Goal: Transaction & Acquisition: Purchase product/service

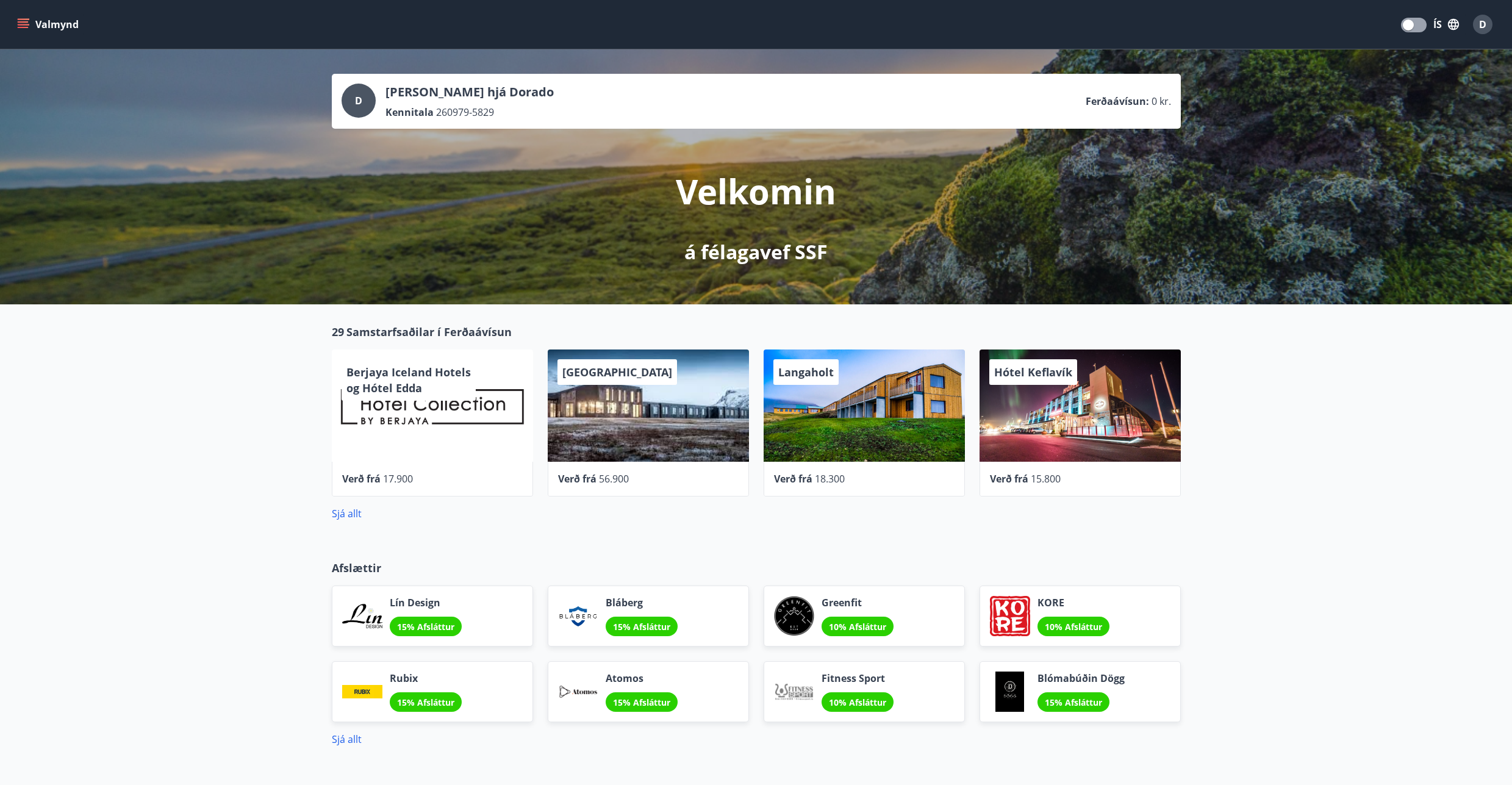
click at [440, 443] on div "Berjaya Iceland Hotels og Hótel Edda" at bounding box center [432, 406] width 201 height 112
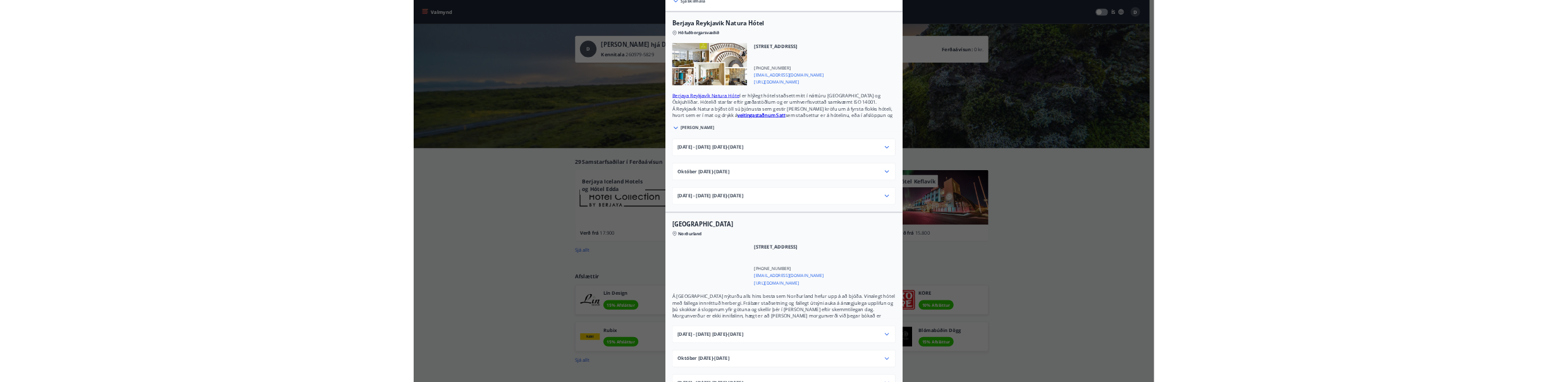
scroll to position [114, 0]
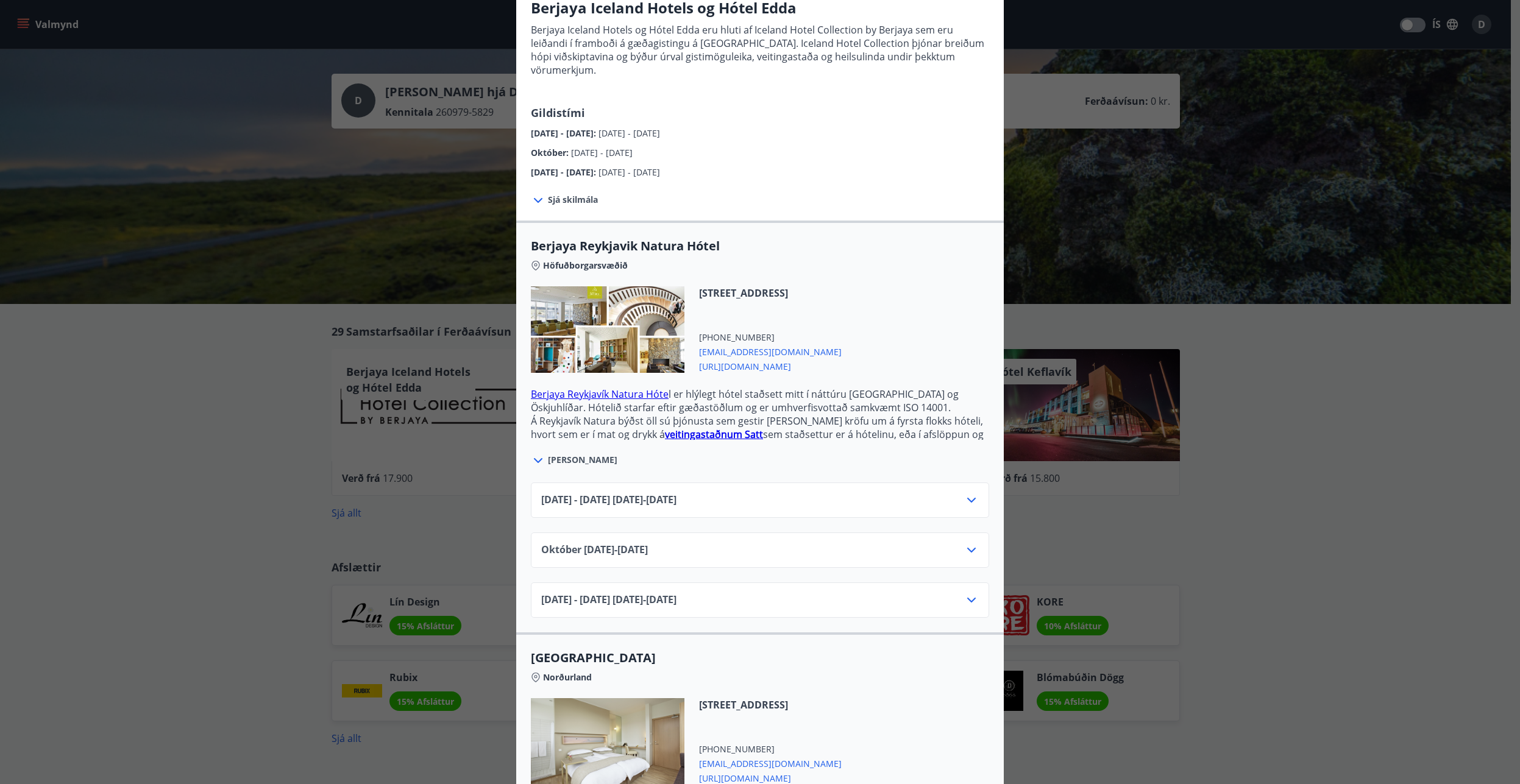
click at [686, 482] on div "[DATE] - [DATE] [DATE] - [DATE]" at bounding box center [760, 500] width 459 height 35
click at [953, 493] on div "[DATE] - [DATE] [DATE] - [DATE]" at bounding box center [760, 505] width 438 height 24
click at [964, 493] on icon at bounding box center [971, 500] width 15 height 15
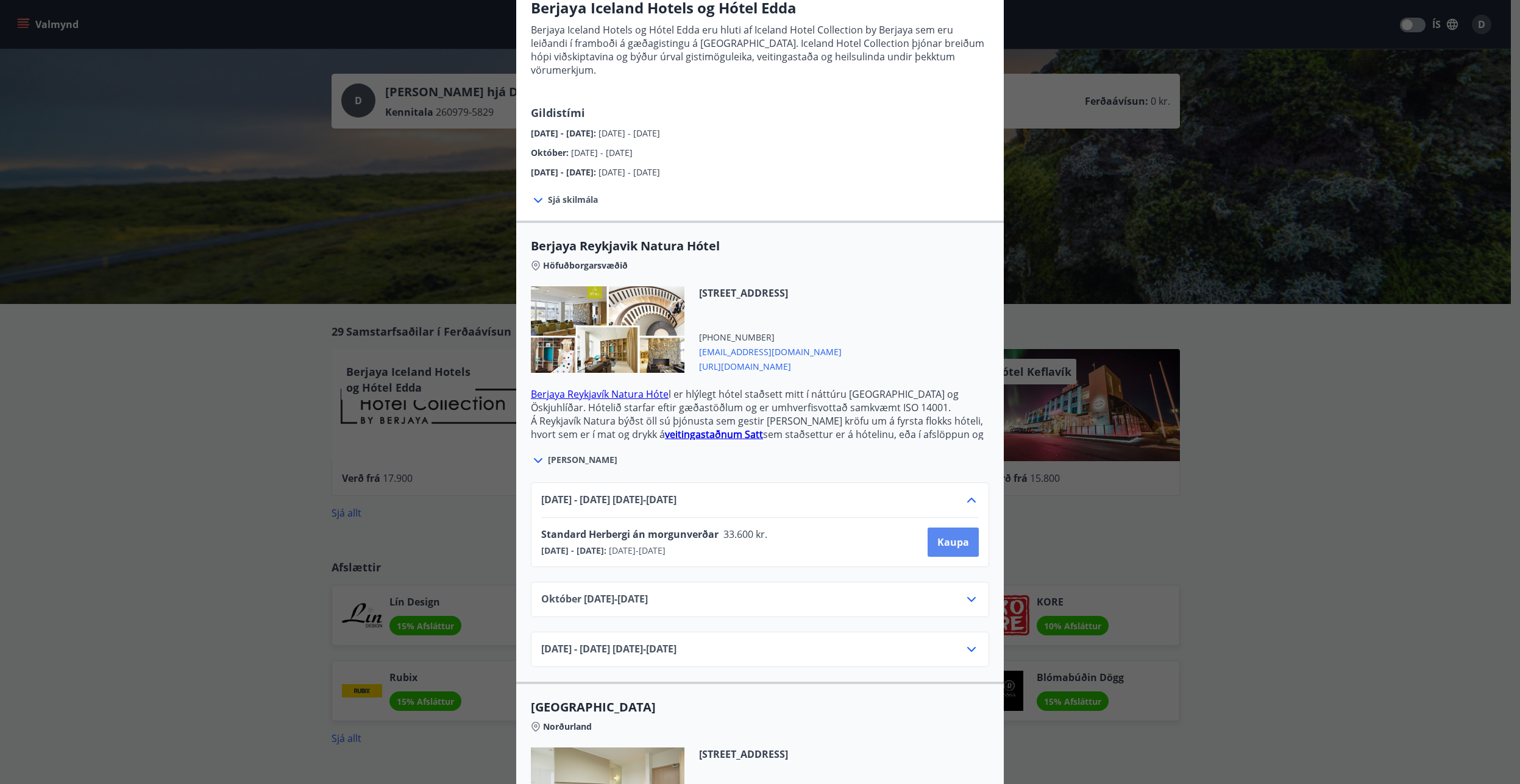
click at [951, 535] on span "Kaupa" at bounding box center [953, 542] width 31 height 14
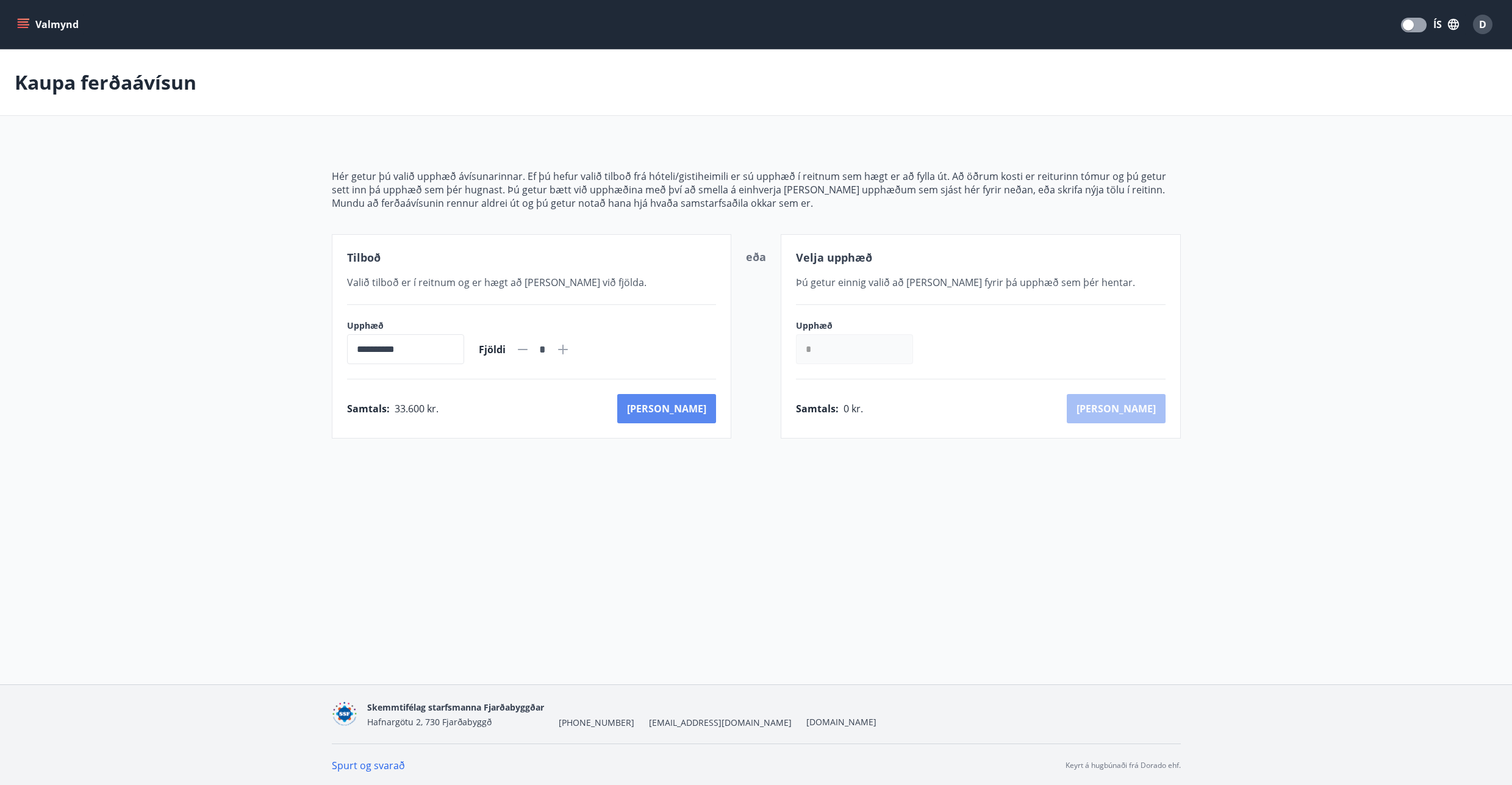
click at [673, 412] on button "[PERSON_NAME]" at bounding box center [666, 408] width 99 height 29
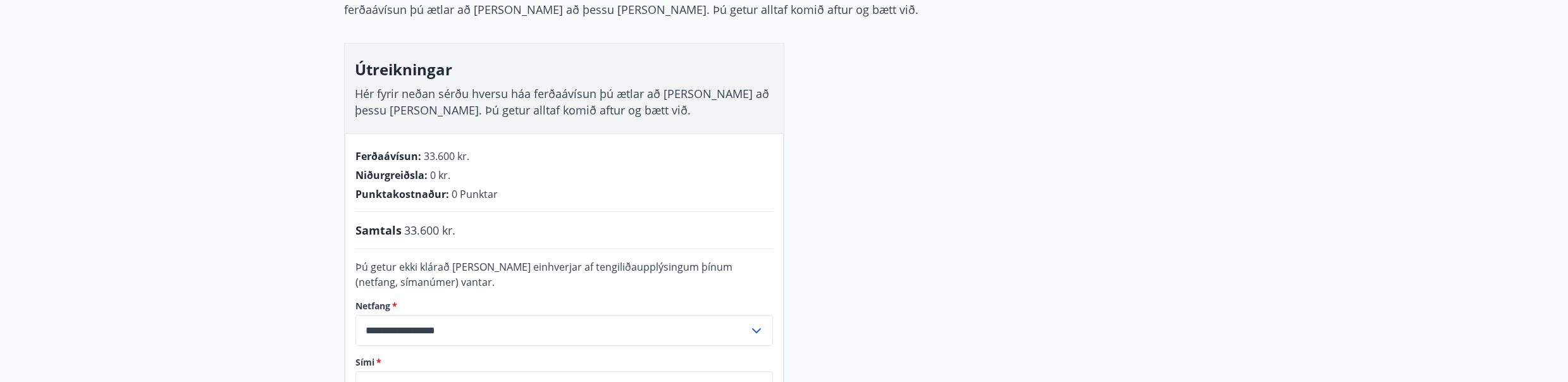
scroll to position [458, 0]
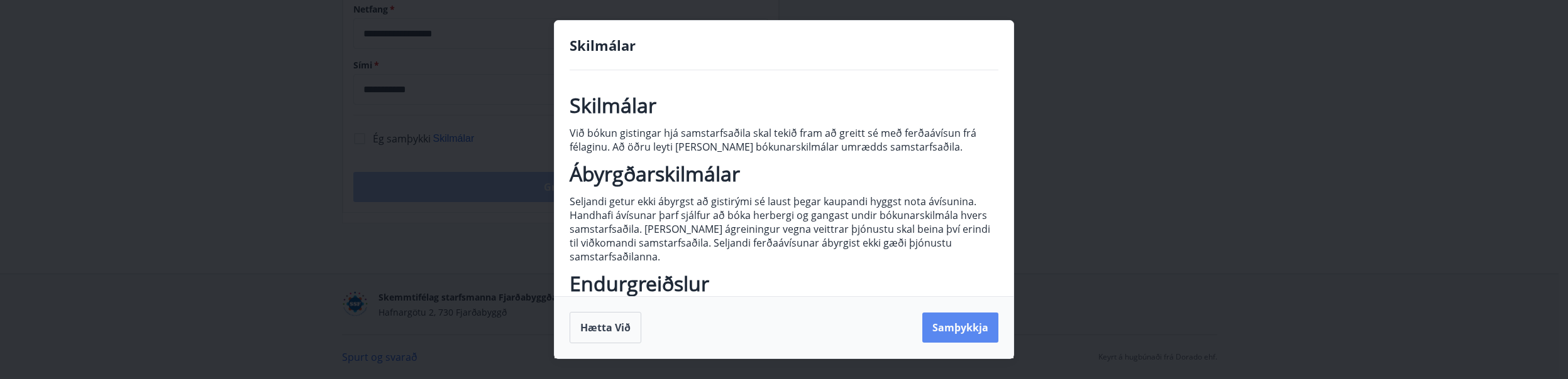
click at [940, 323] on button "Samþykkja" at bounding box center [960, 327] width 76 height 30
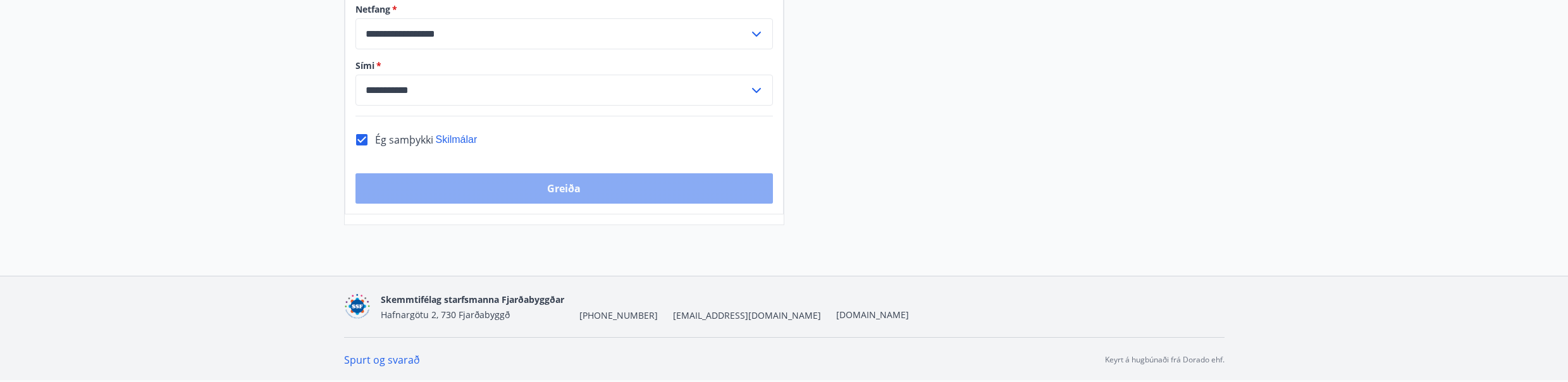
click at [448, 186] on button "Greiða" at bounding box center [564, 188] width 418 height 30
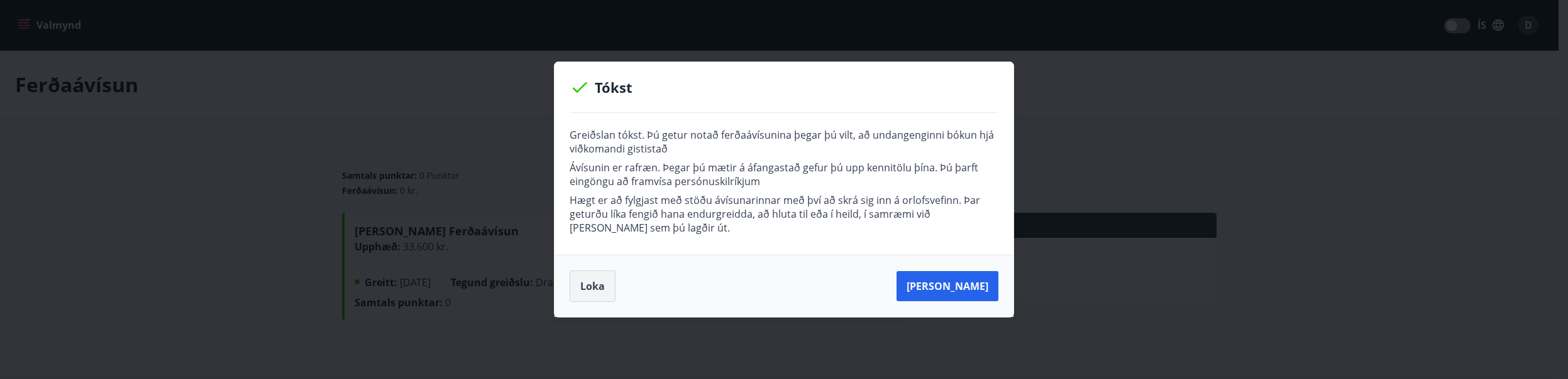
click at [599, 293] on button "Loka" at bounding box center [593, 286] width 46 height 31
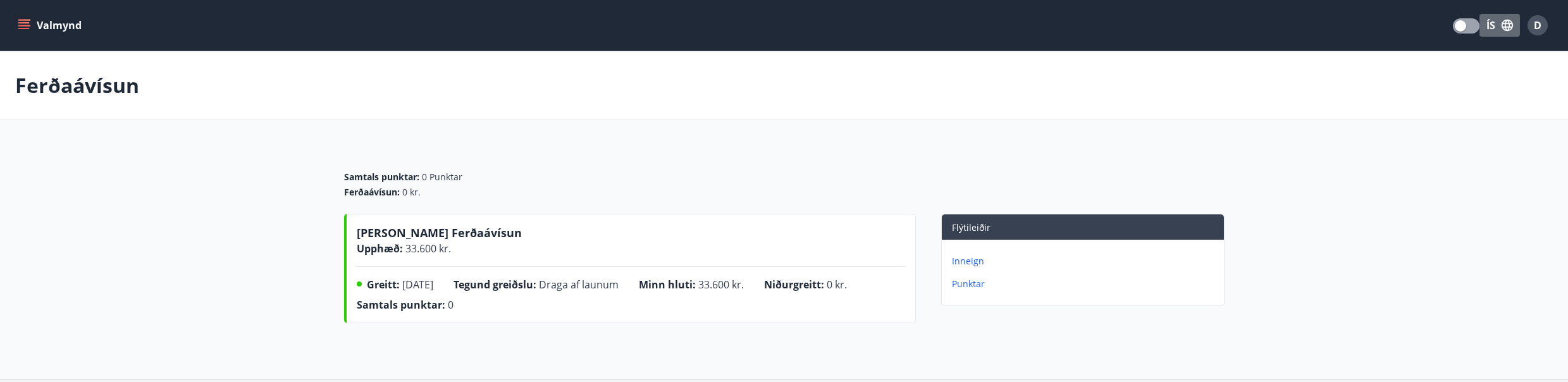
click at [1494, 24] on button "ÍS" at bounding box center [1499, 26] width 40 height 23
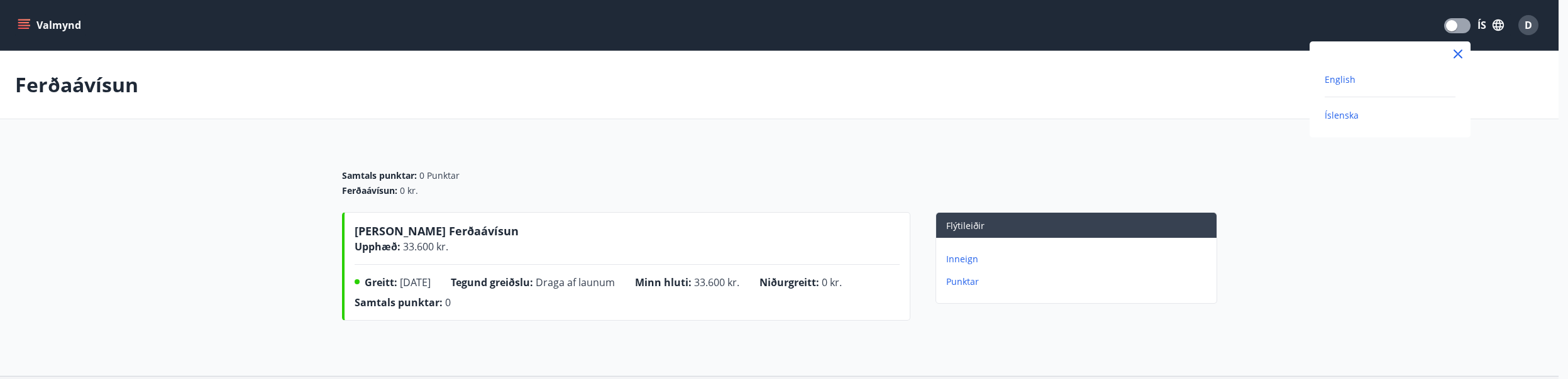
click at [1352, 76] on span "English" at bounding box center [1339, 79] width 31 height 12
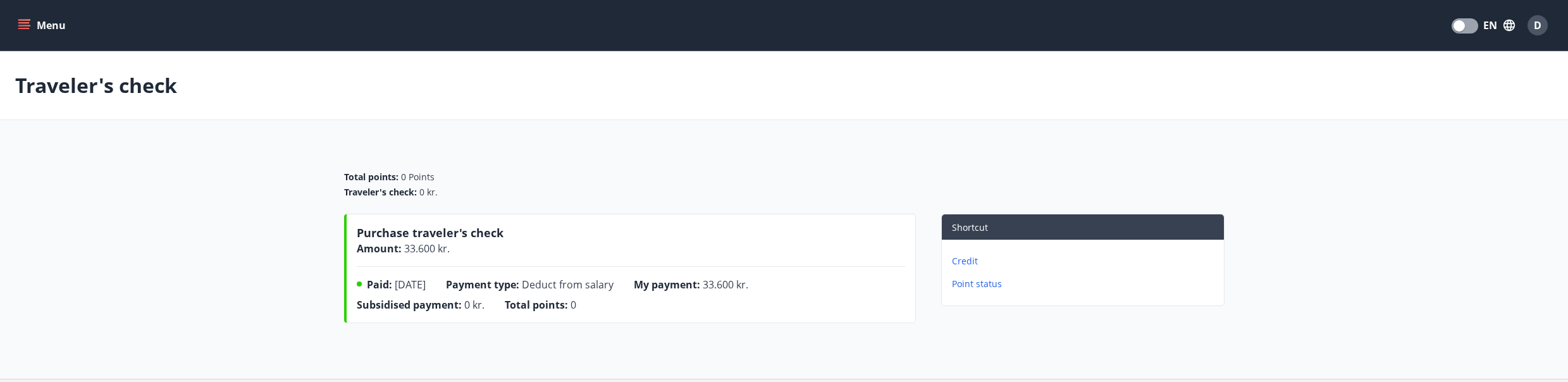
click at [988, 369] on div "Traveler's check Total points : 0 Points Traveler's check : 0 kr. Purchase trav…" at bounding box center [784, 215] width 1568 height 328
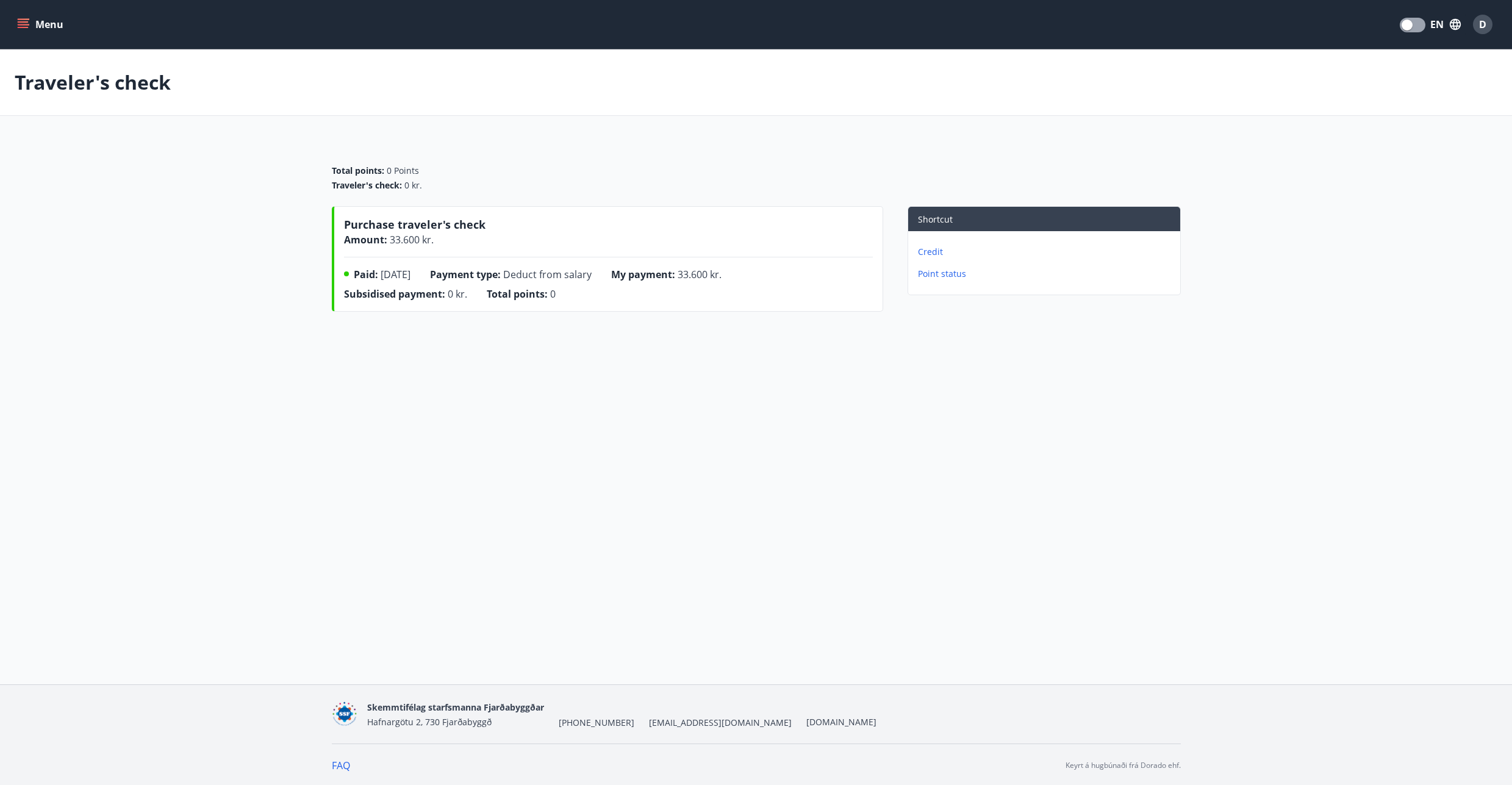
click at [238, 191] on main "Traveler's check Total points : 0 Points Traveler's check : 0 kr. Purchase trav…" at bounding box center [756, 183] width 1512 height 267
click at [955, 348] on div "Traveler's check Total points : 0 Points Traveler's check : 0 kr. Purchase trav…" at bounding box center [756, 207] width 1512 height 316
click at [30, 26] on button "Menu" at bounding box center [41, 25] width 54 height 22
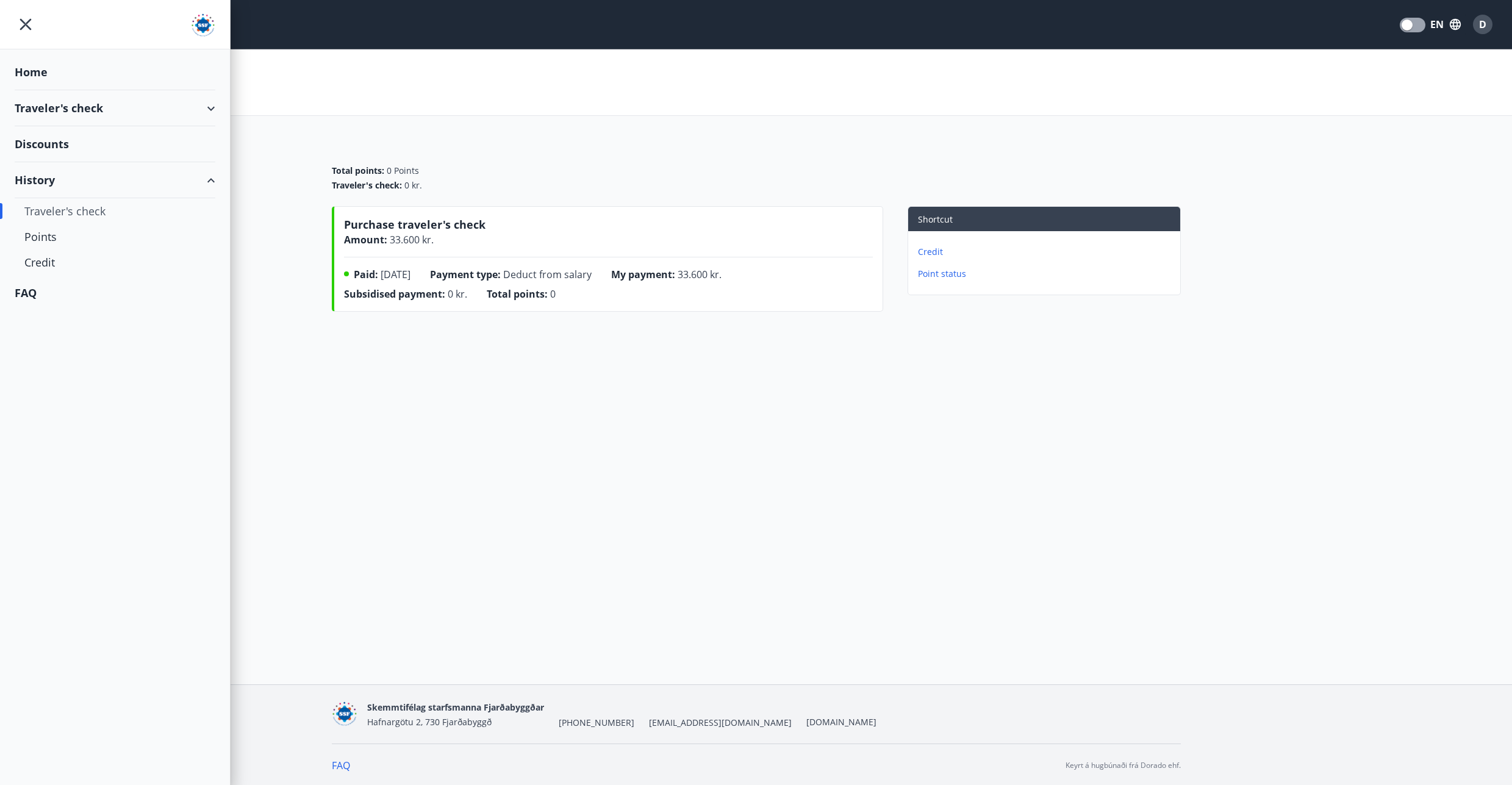
click at [30, 100] on div "Traveler's check" at bounding box center [115, 108] width 201 height 36
click at [26, 148] on div "Offers" at bounding box center [114, 138] width 181 height 25
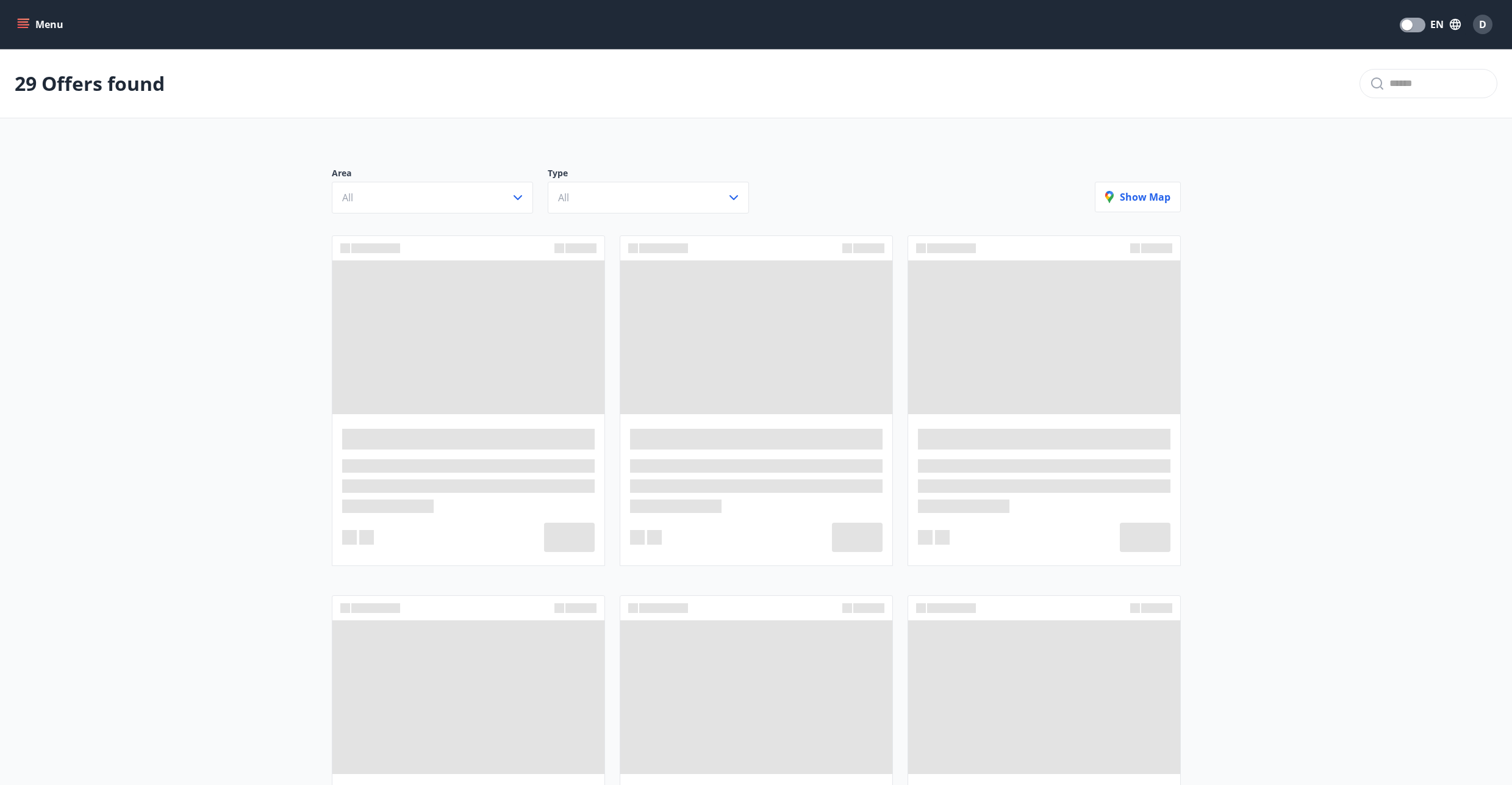
click at [41, 31] on button "Menu" at bounding box center [41, 25] width 54 height 22
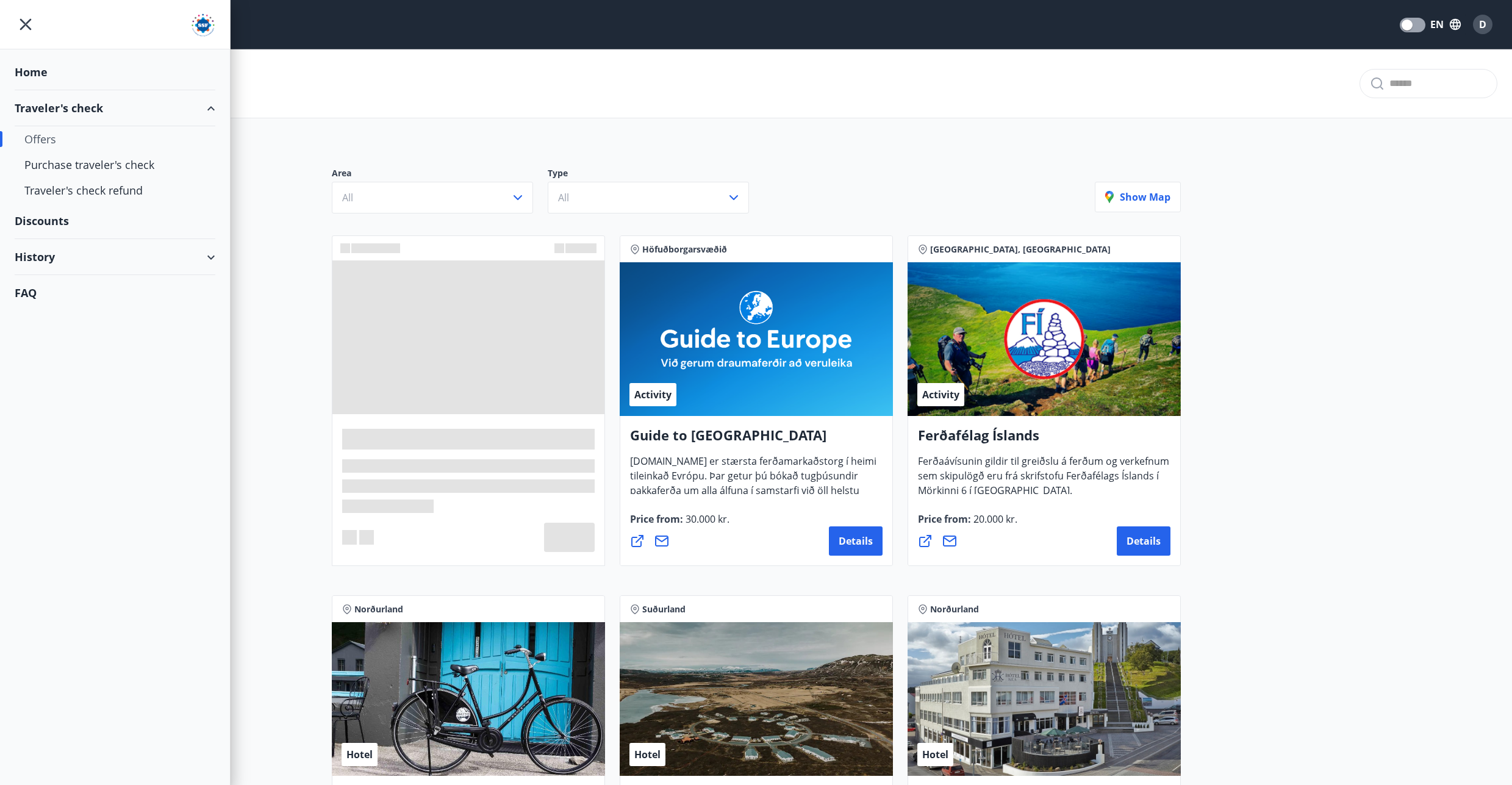
click at [47, 256] on div "History" at bounding box center [115, 257] width 201 height 36
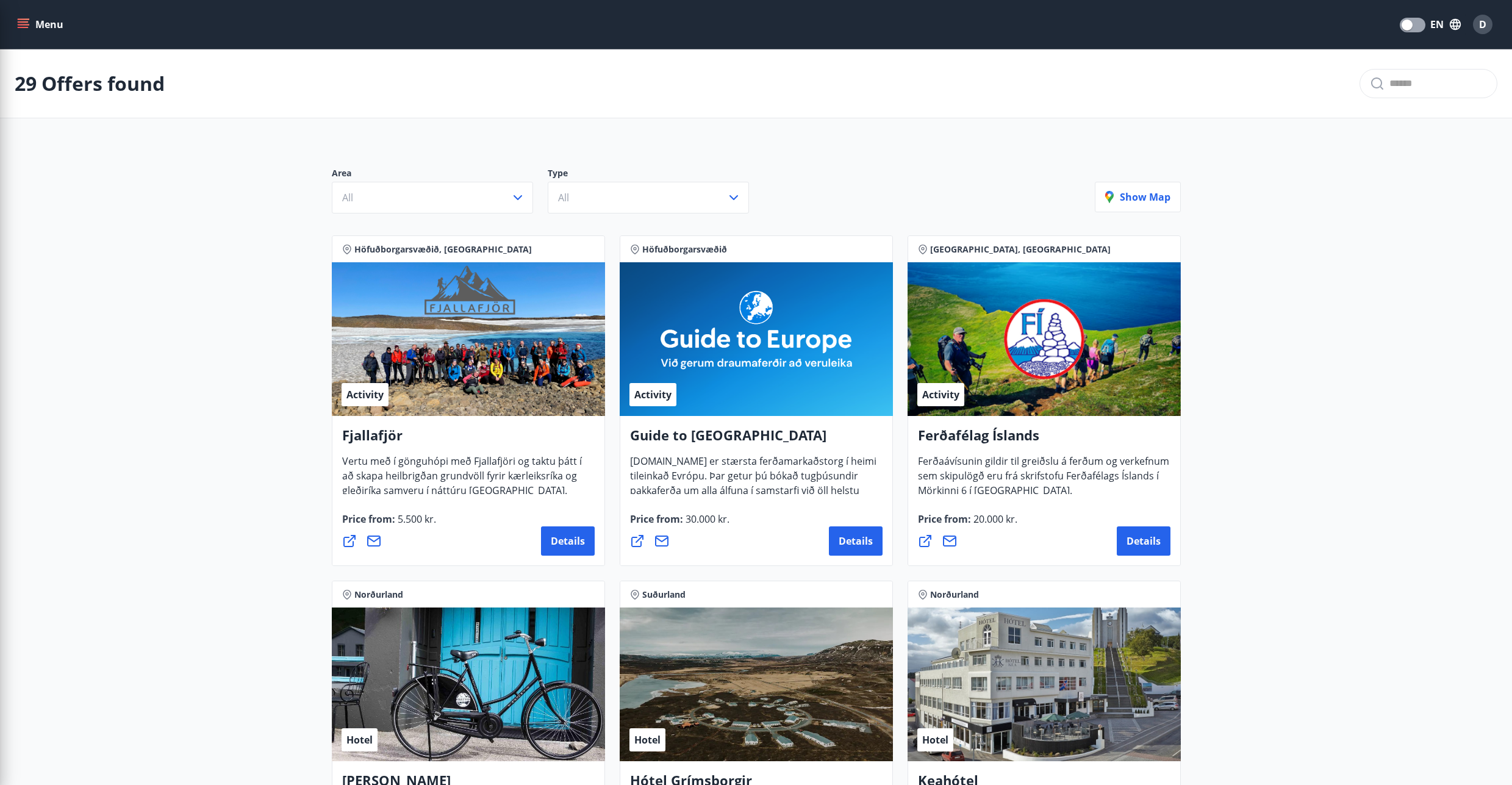
click at [248, 109] on div "29 Offers found" at bounding box center [756, 84] width 1512 height 69
click at [989, 171] on div "Area All Type All" at bounding box center [713, 190] width 763 height 46
